Goal: Task Accomplishment & Management: Manage account settings

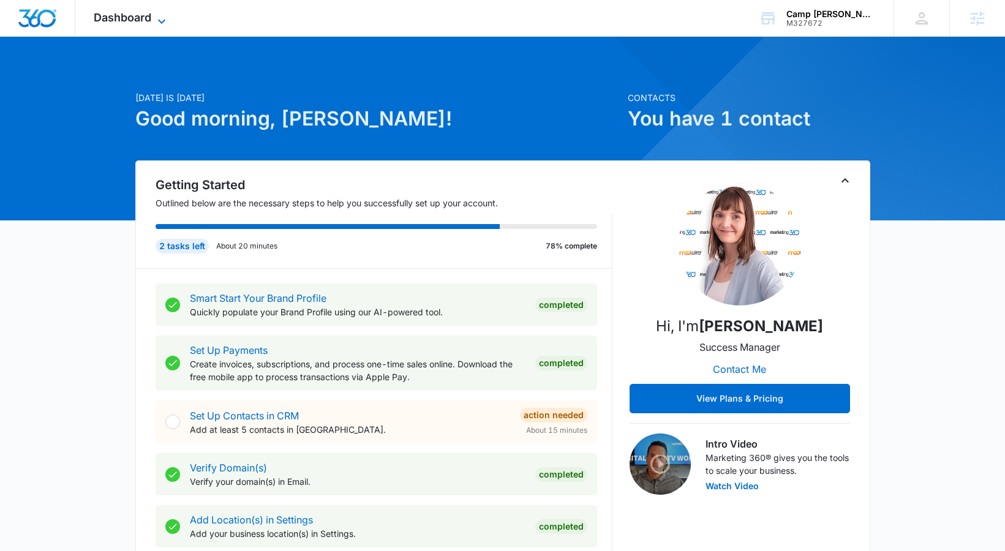
click at [140, 14] on span "Dashboard" at bounding box center [123, 17] width 58 height 13
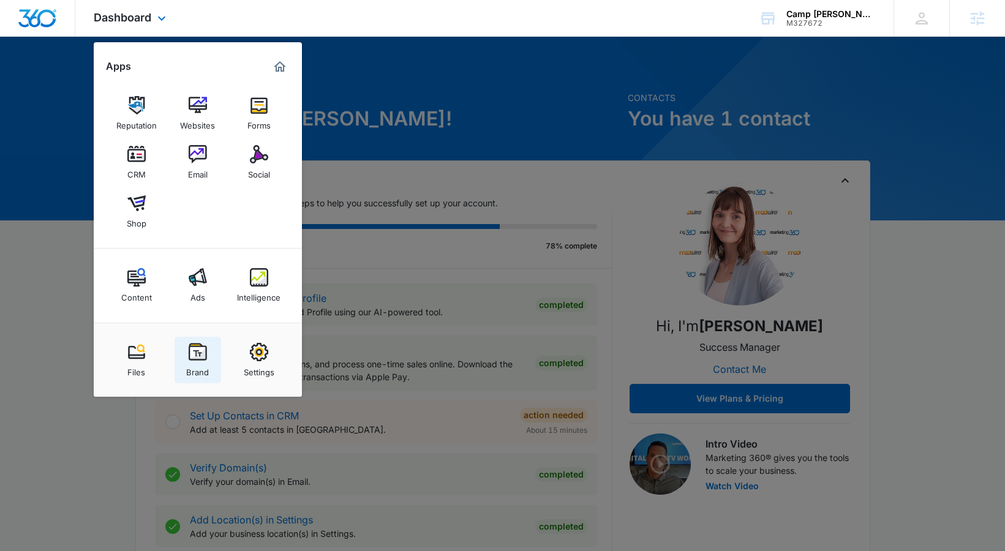
click at [199, 339] on link "Brand" at bounding box center [198, 360] width 47 height 47
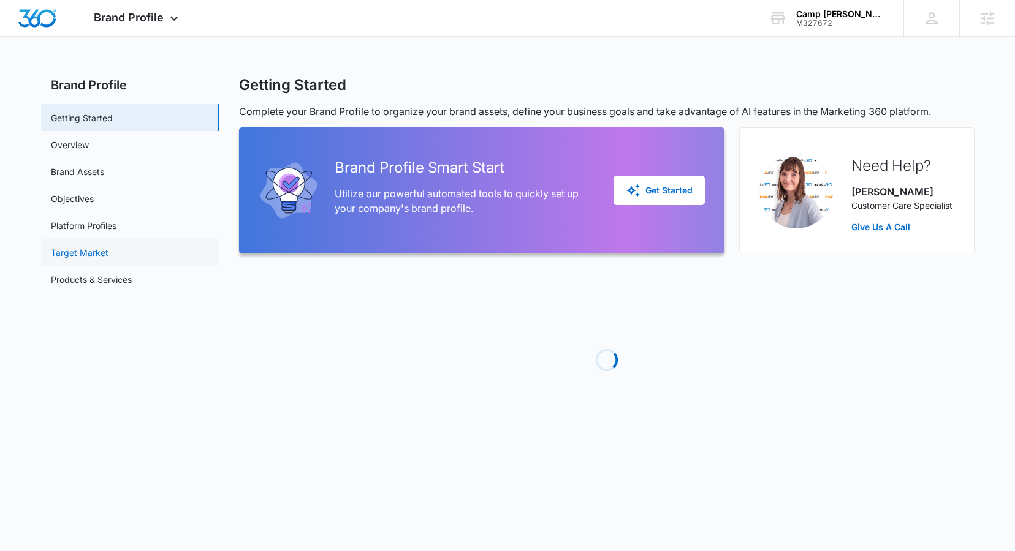
click at [108, 259] on link "Target Market" at bounding box center [80, 252] width 58 height 13
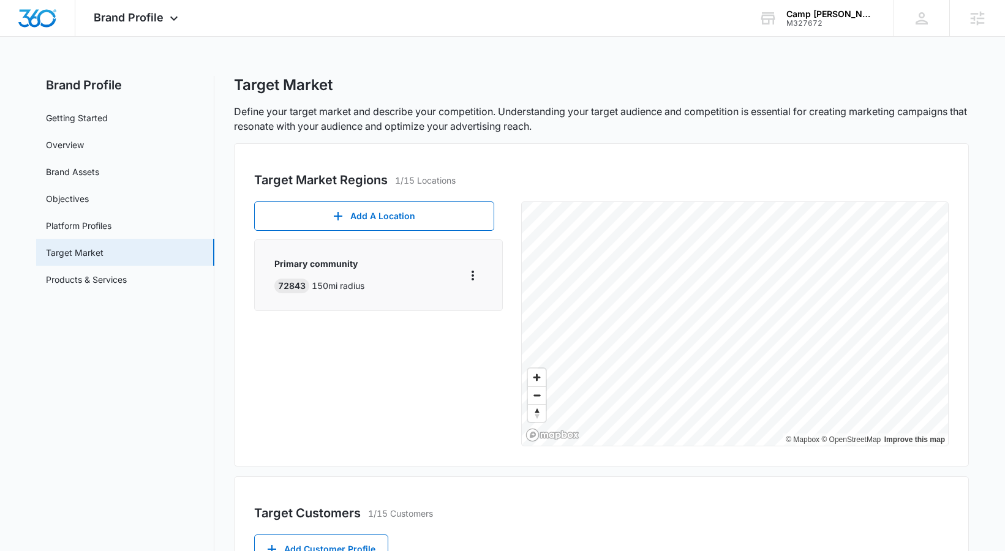
click at [282, 287] on div "72843" at bounding box center [291, 286] width 35 height 15
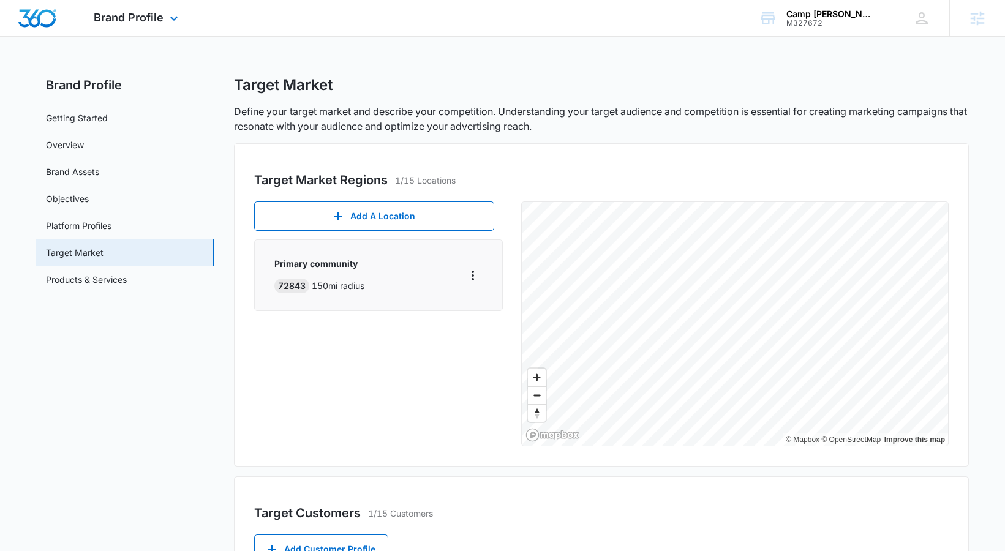
click at [140, 6] on div "Brand Profile Apps Reputation Websites Forms CRM Email Social Shop Content Ads …" at bounding box center [137, 18] width 124 height 36
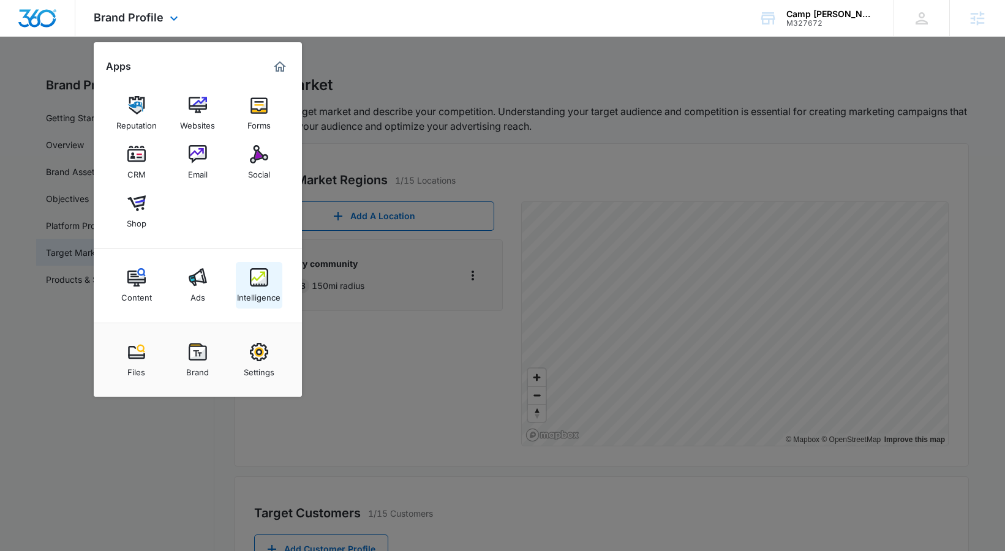
click at [263, 281] on img at bounding box center [259, 277] width 18 height 18
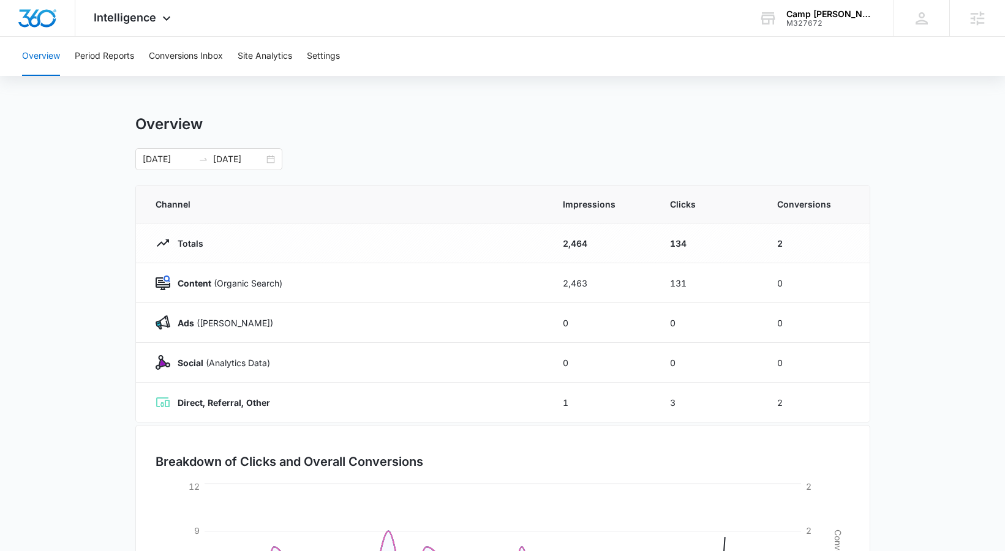
click at [306, 58] on div "Overview Period Reports Conversions Inbox Site Analytics Settings" at bounding box center [503, 56] width 976 height 39
click at [314, 56] on button "Settings" at bounding box center [323, 56] width 33 height 39
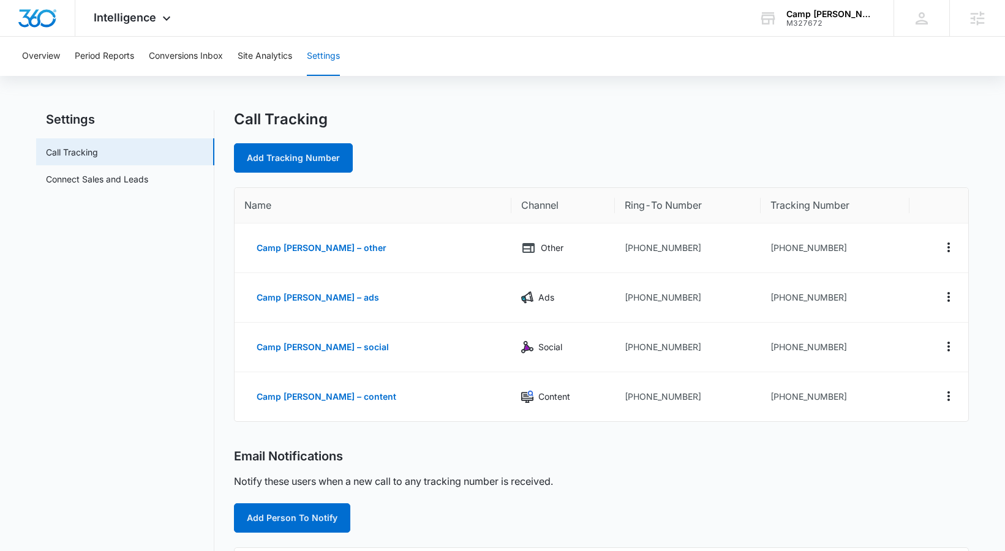
scroll to position [6, 0]
drag, startPoint x: 760, startPoint y: 295, endPoint x: 822, endPoint y: 296, distance: 62.5
click at [822, 296] on td "+14792354356" at bounding box center [835, 298] width 149 height 50
copy td "4792354356"
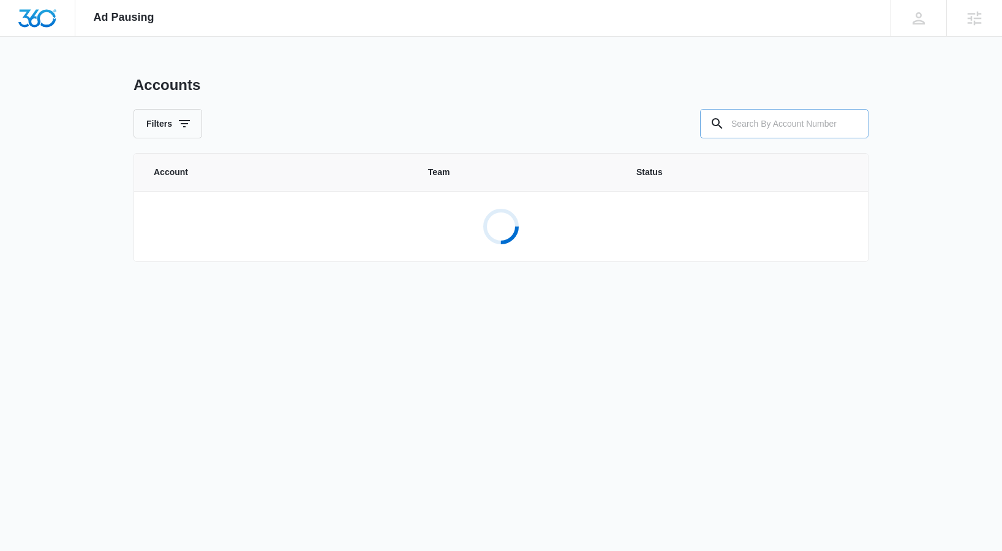
click at [788, 121] on input "text" at bounding box center [784, 123] width 168 height 29
paste input "M327672"
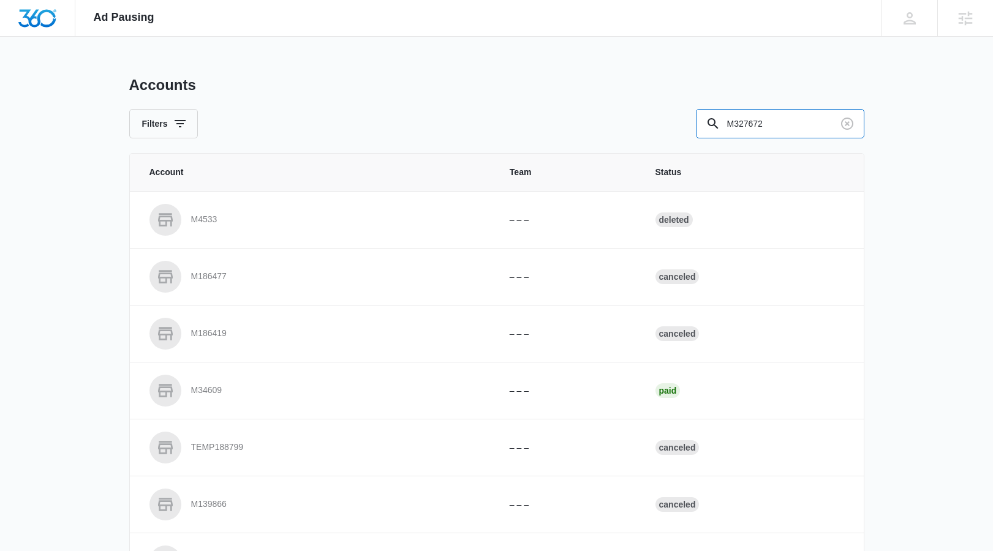
type input "M327672"
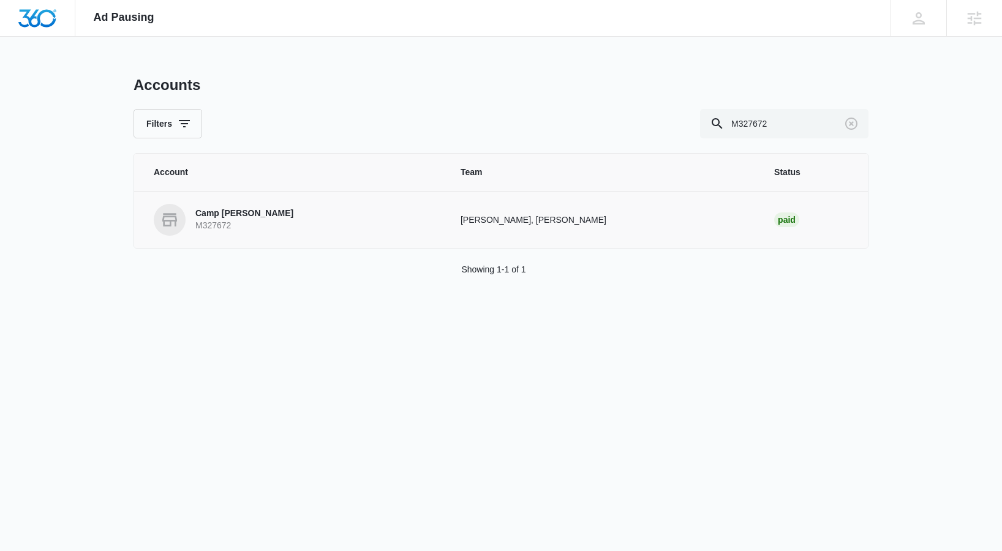
click at [240, 227] on p "M327672" at bounding box center [244, 226] width 98 height 12
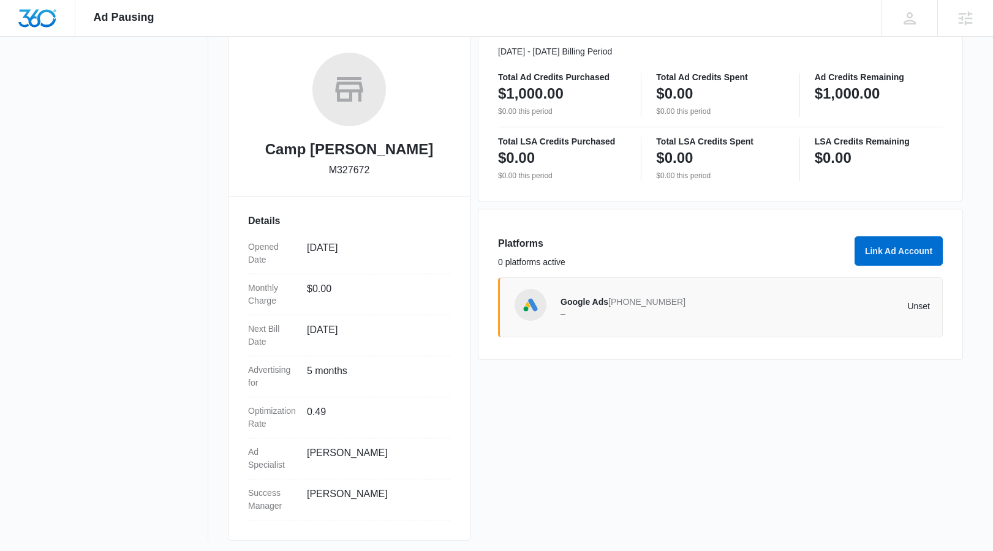
scroll to position [186, 0]
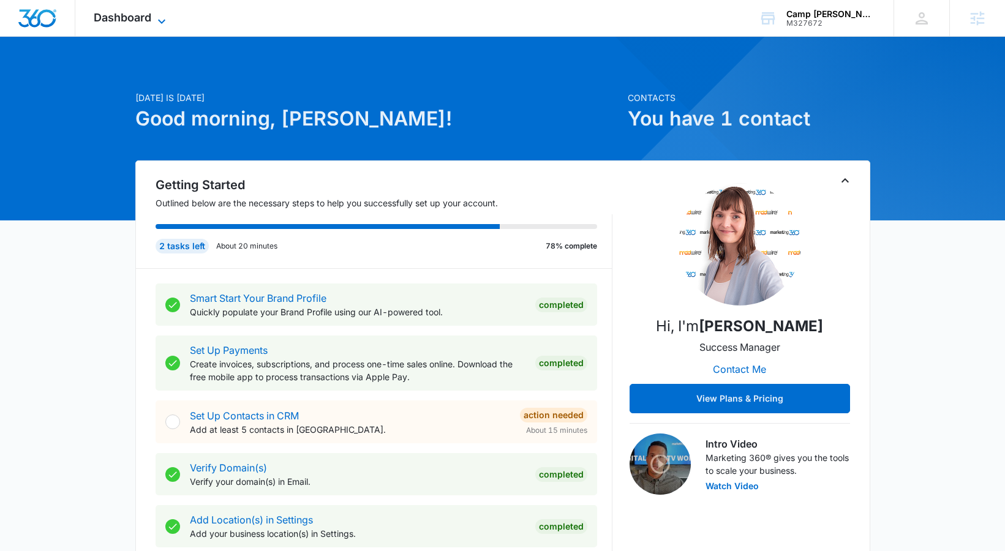
click at [125, 20] on span "Dashboard" at bounding box center [123, 17] width 58 height 13
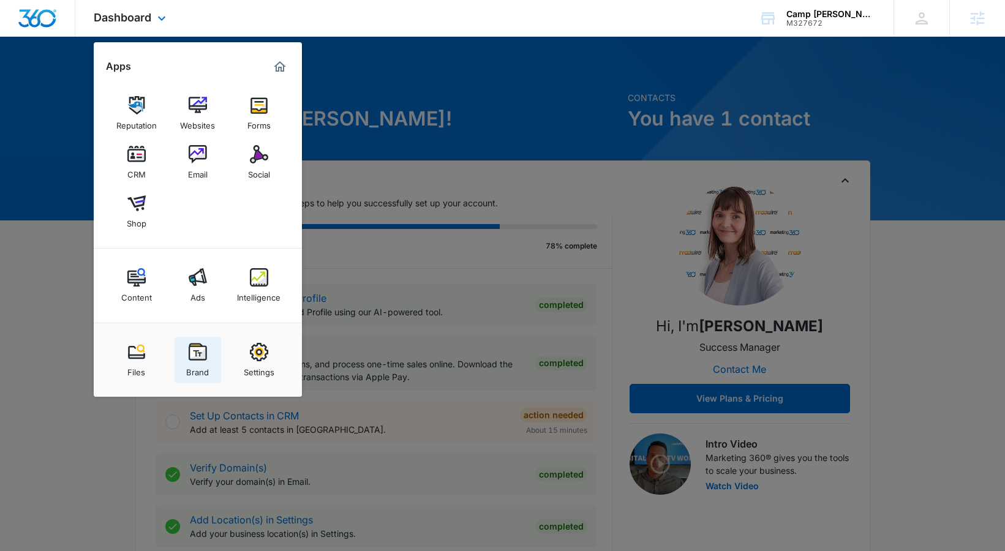
click at [202, 355] on img at bounding box center [198, 352] width 18 height 18
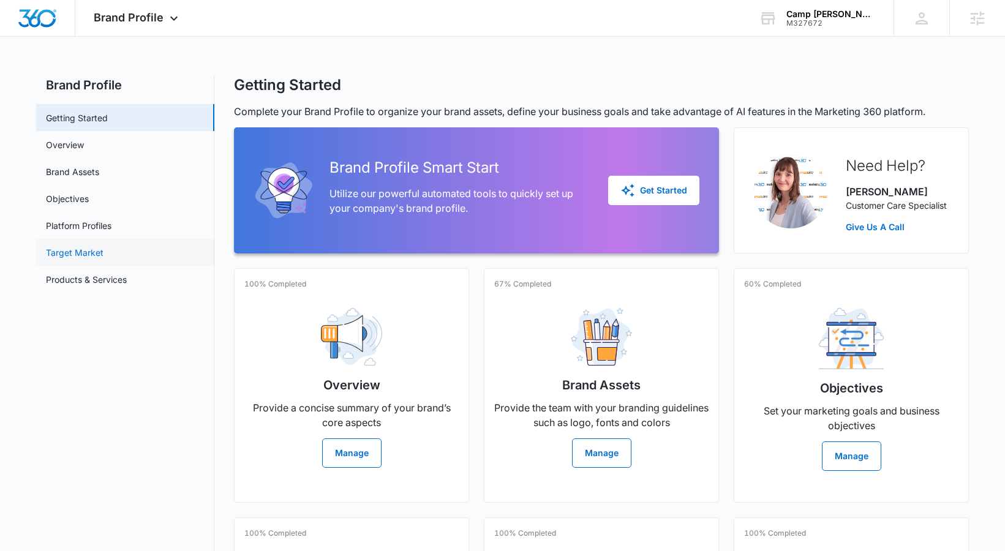
click at [104, 246] on link "Target Market" at bounding box center [75, 252] width 58 height 13
